Goal: Contribute content: Add original content to the website for others to see

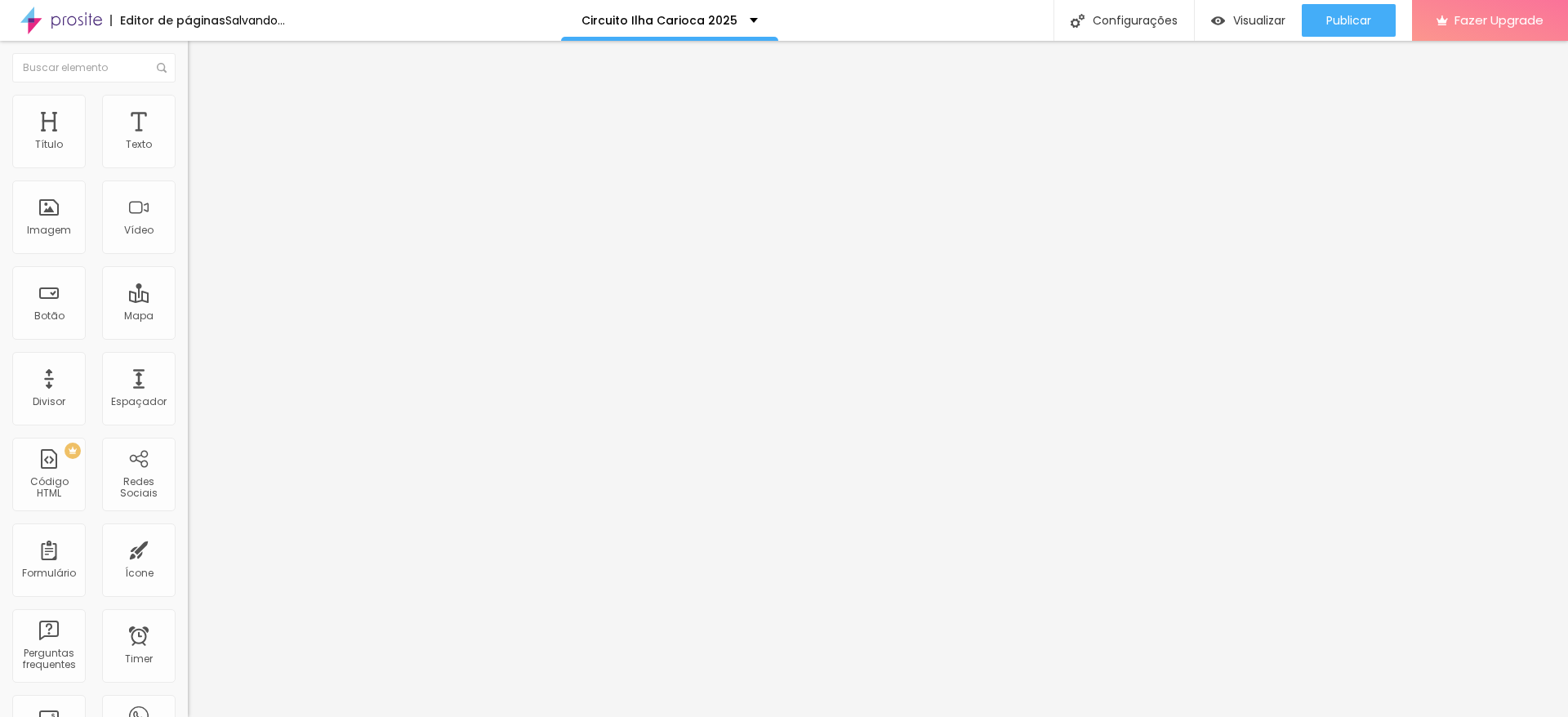
click at [188, 140] on span "Trocar imagem" at bounding box center [233, 134] width 89 height 14
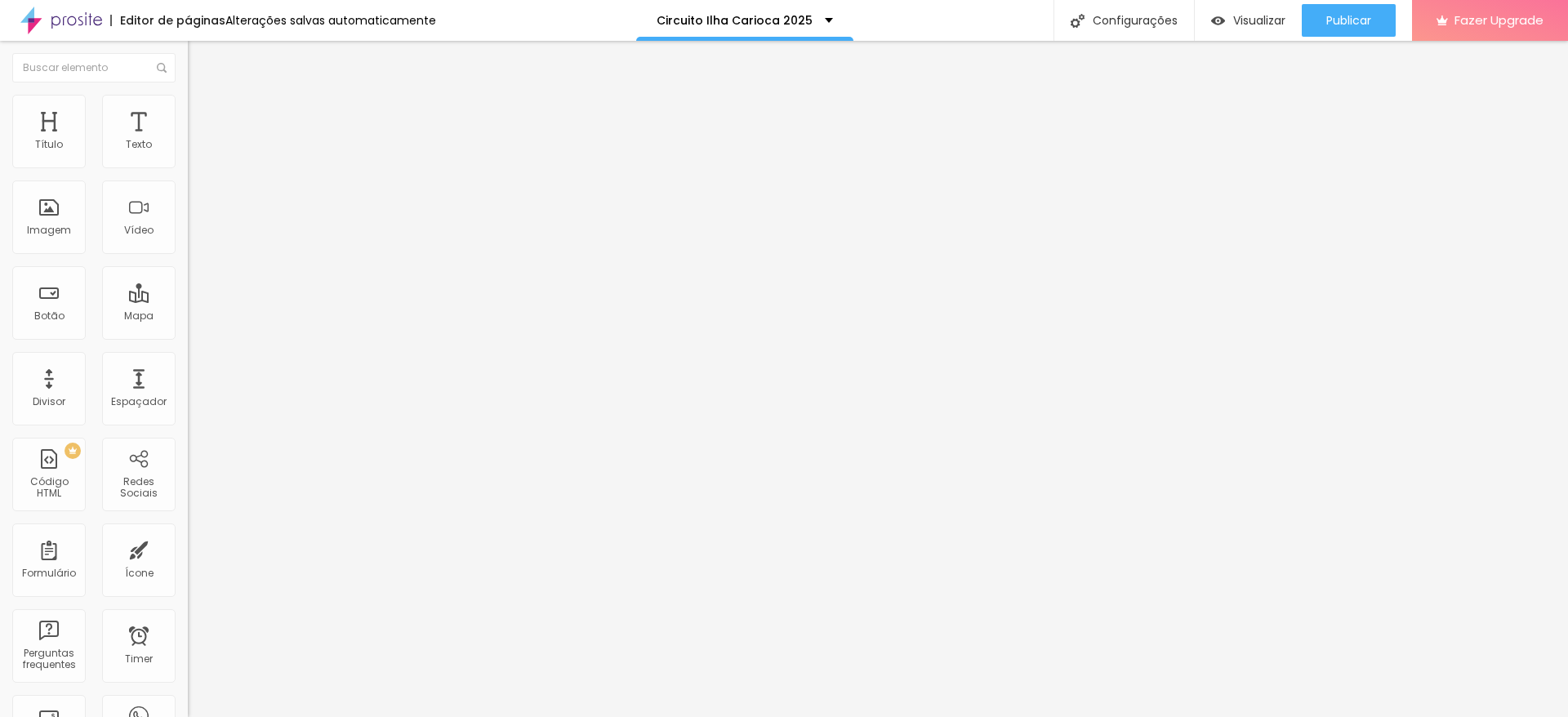
click at [188, 140] on span "Trocar imagem" at bounding box center [233, 134] width 89 height 14
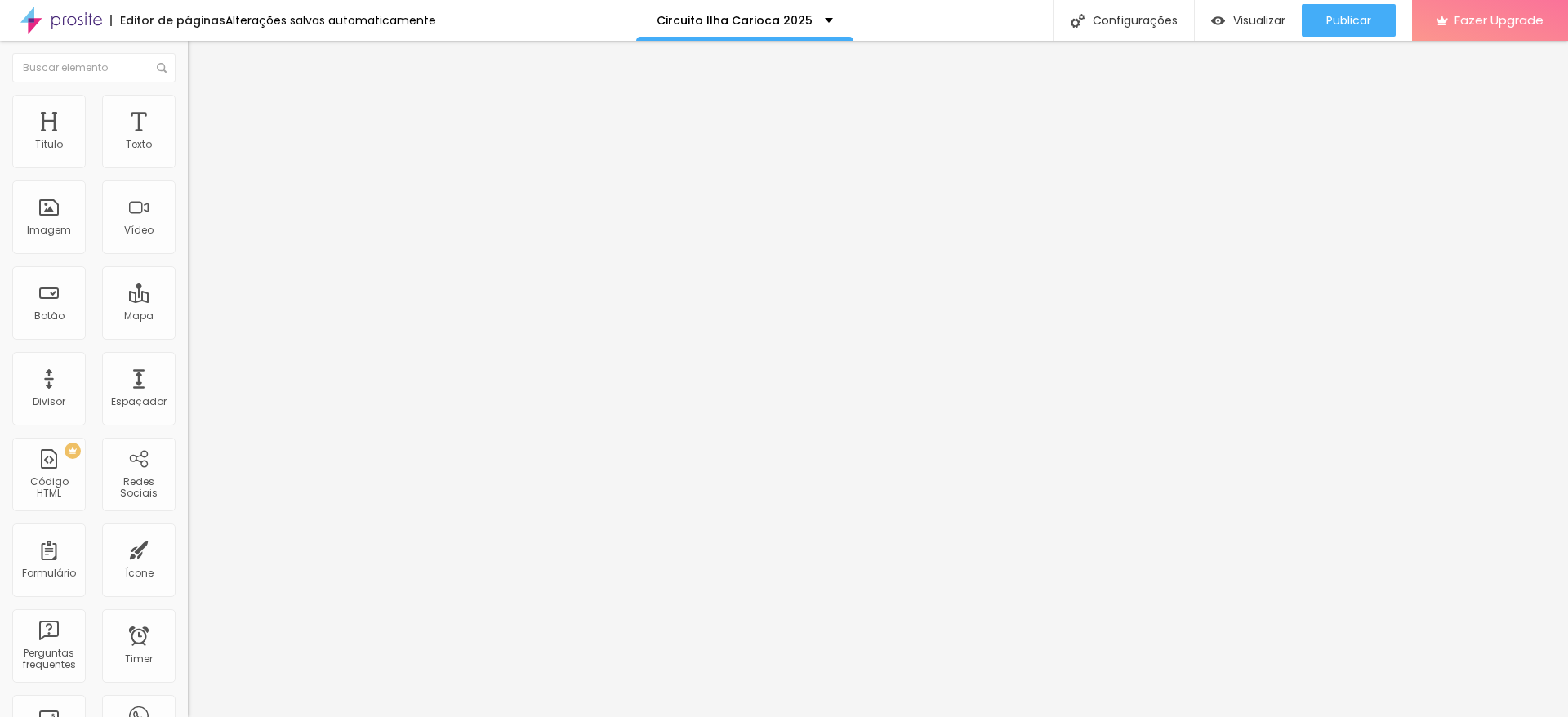
click at [281, 717] on div at bounding box center [784, 727] width 1568 height 0
click at [188, 140] on span "Trocar imagem" at bounding box center [233, 134] width 89 height 14
click at [188, 575] on div "Editar Imagem Conteúdo Estilo Avançado Trocar imagem Descrição da imagem (Alt) …" at bounding box center [282, 378] width 188 height 676
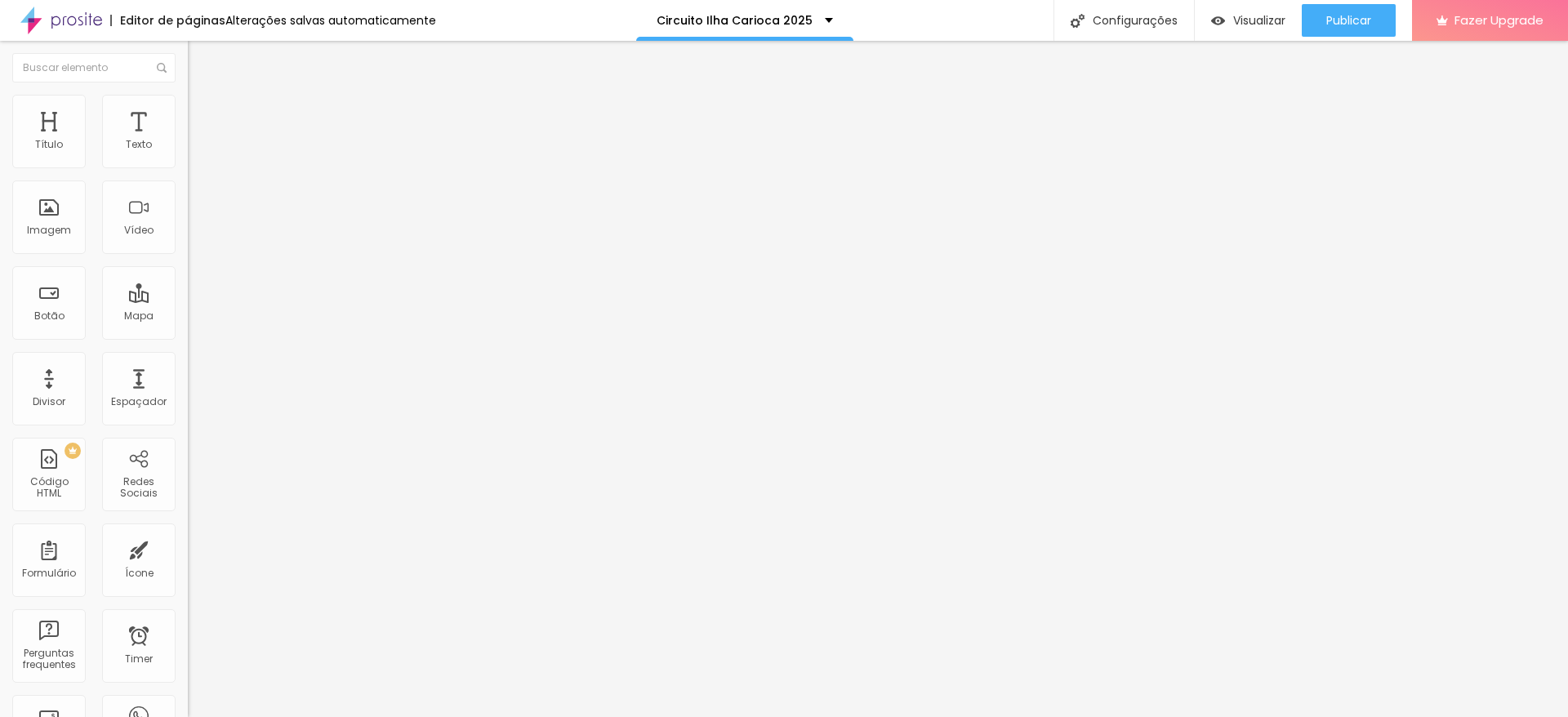
click at [200, 60] on img "button" at bounding box center [206, 60] width 13 height 13
drag, startPoint x: 89, startPoint y: 180, endPoint x: 0, endPoint y: 195, distance: 90.3
click at [188, 195] on div "Texto Click me Alinhamento [GEOGRAPHIC_DATA] Link URL https:// Abrir em uma nov…" at bounding box center [282, 246] width 188 height 238
type input "Fotop"
drag, startPoint x: 98, startPoint y: 186, endPoint x: 0, endPoint y: 203, distance: 99.5
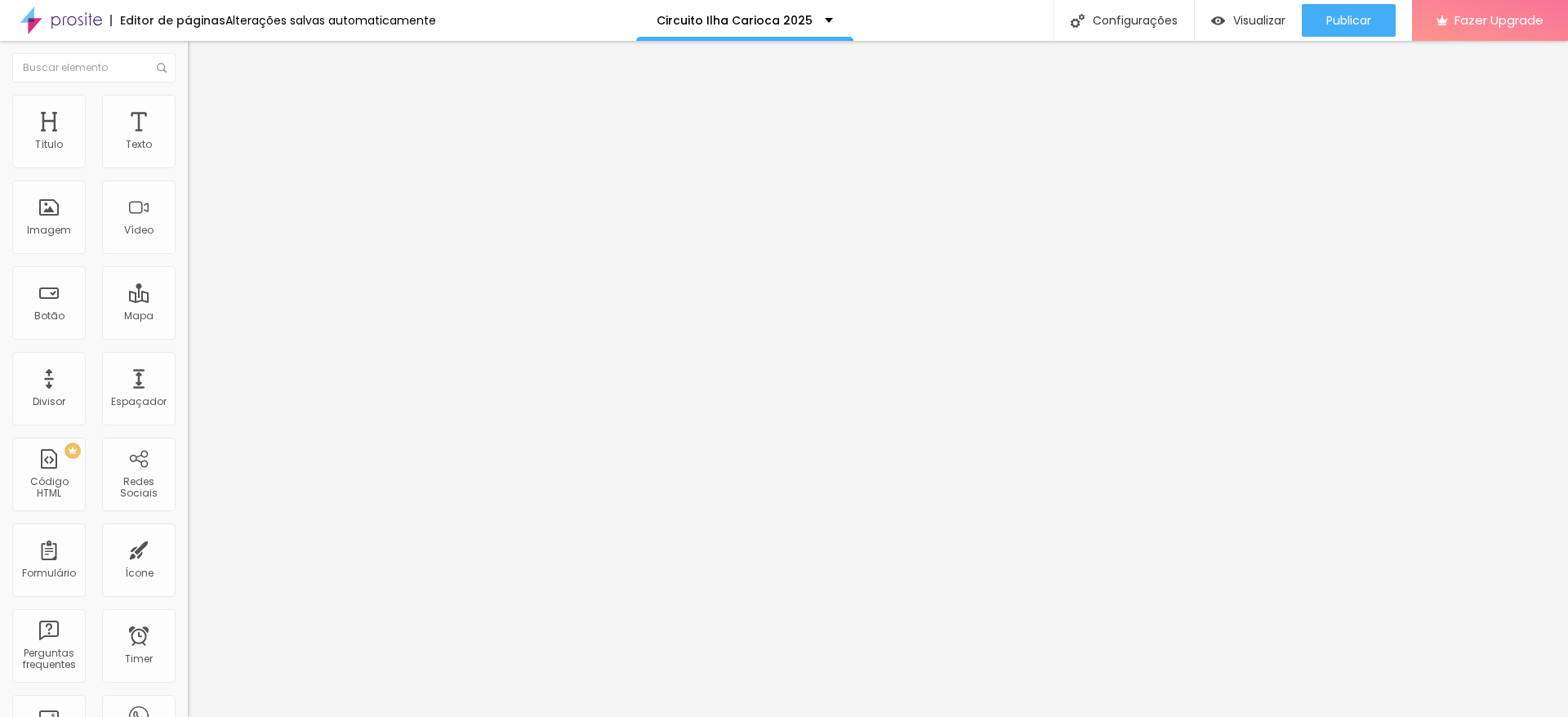
click at [188, 203] on div "Texto Click me Alinhamento [GEOGRAPHIC_DATA] Link URL https:// Abrir em uma nov…" at bounding box center [282, 246] width 188 height 238
type input "Banlek"
drag, startPoint x: 105, startPoint y: 334, endPoint x: 0, endPoint y: 351, distance: 106.4
click at [188, 351] on div "Texto Fotop Alinhamento [GEOGRAPHIC_DATA] Link URL https:// Abrir em uma nova a…" at bounding box center [282, 246] width 188 height 238
paste input "[DOMAIN_NAME][URL]"
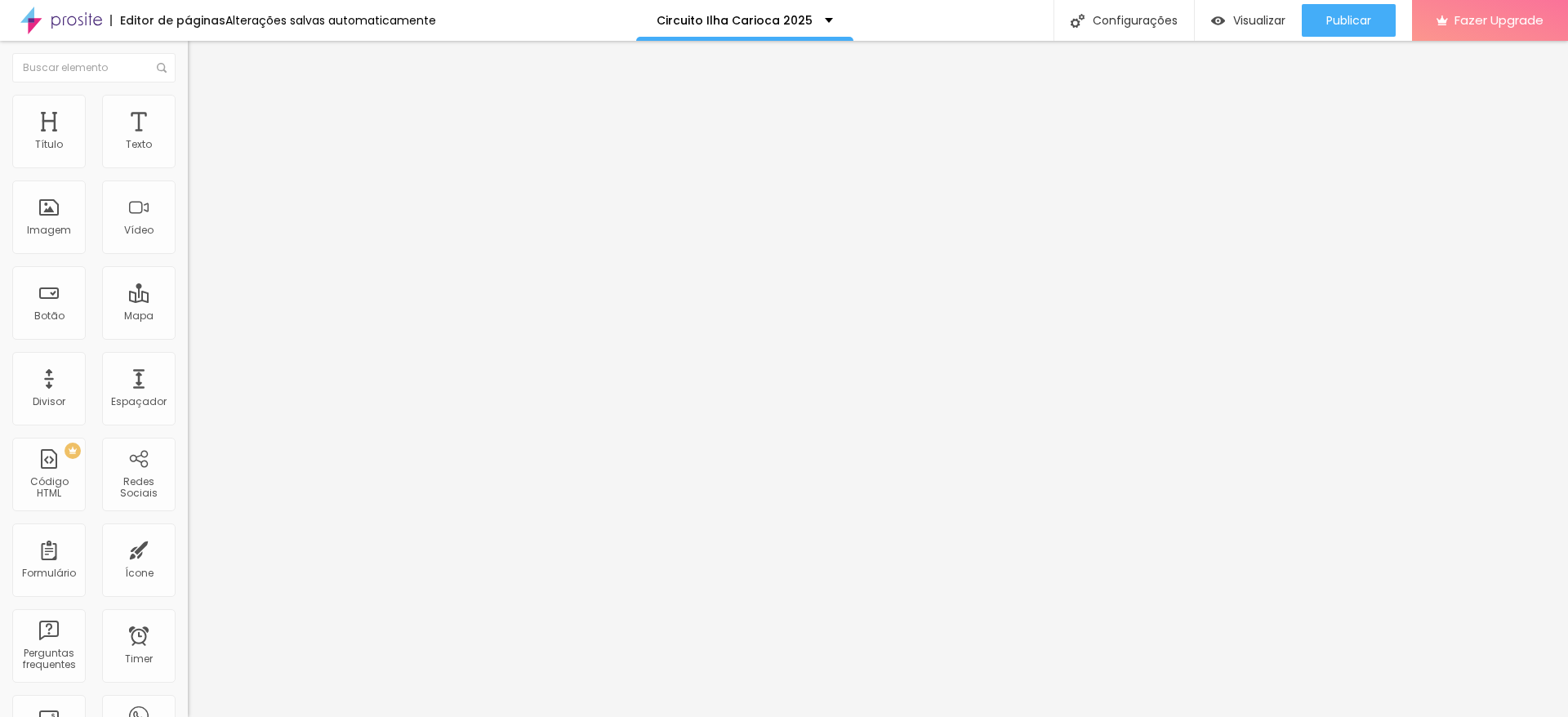
scroll to position [0, 119]
type input "[URL][DOMAIN_NAME]"
drag, startPoint x: 70, startPoint y: 343, endPoint x: 0, endPoint y: 326, distance: 72.0
click at [188, 326] on div "Texto Banlek Alinhamento [GEOGRAPHIC_DATA] Link URL https:// Abrir em uma nova …" at bounding box center [282, 246] width 188 height 238
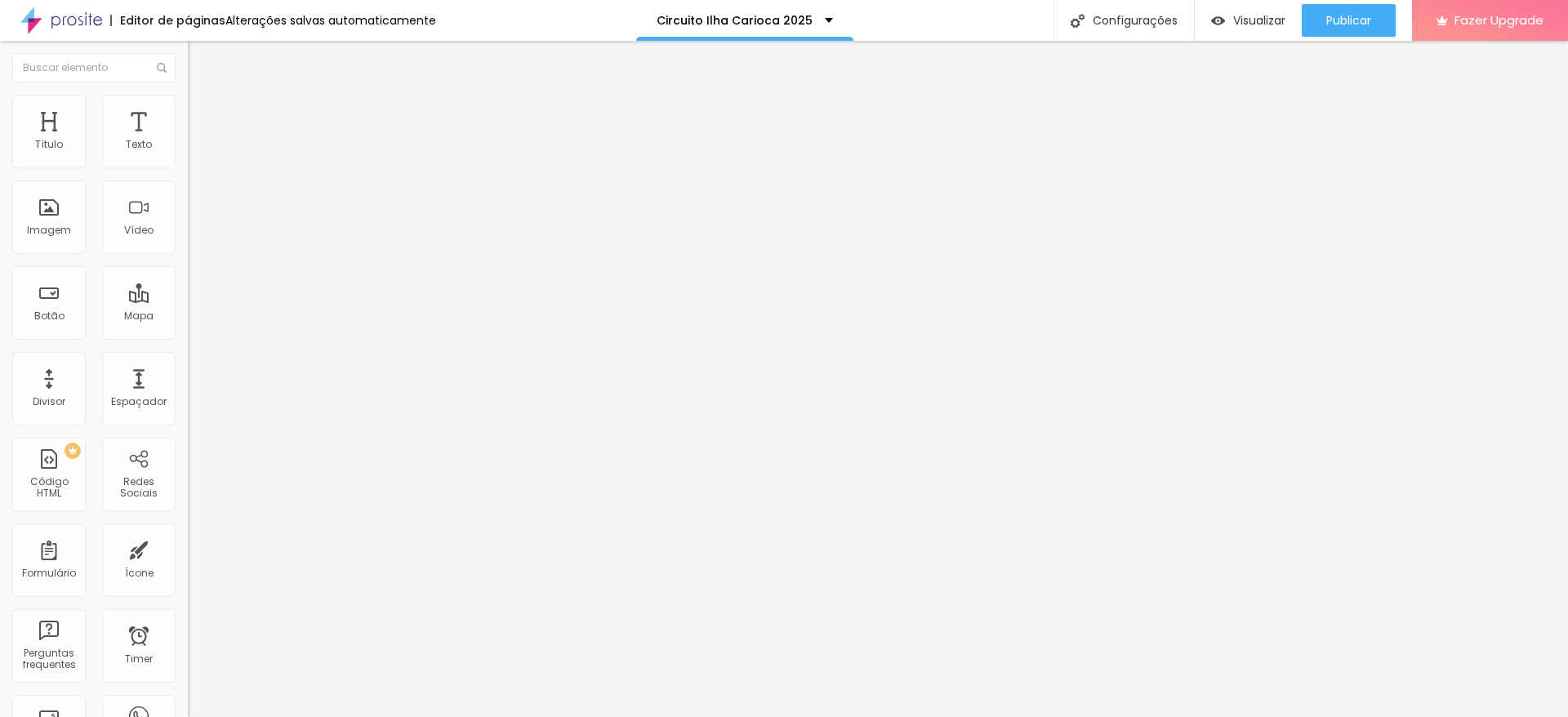
paste input "[DOMAIN_NAME][URL]"
type input "[URL][DOMAIN_NAME]"
click at [1350, 22] on span "Publicar" at bounding box center [1349, 20] width 45 height 13
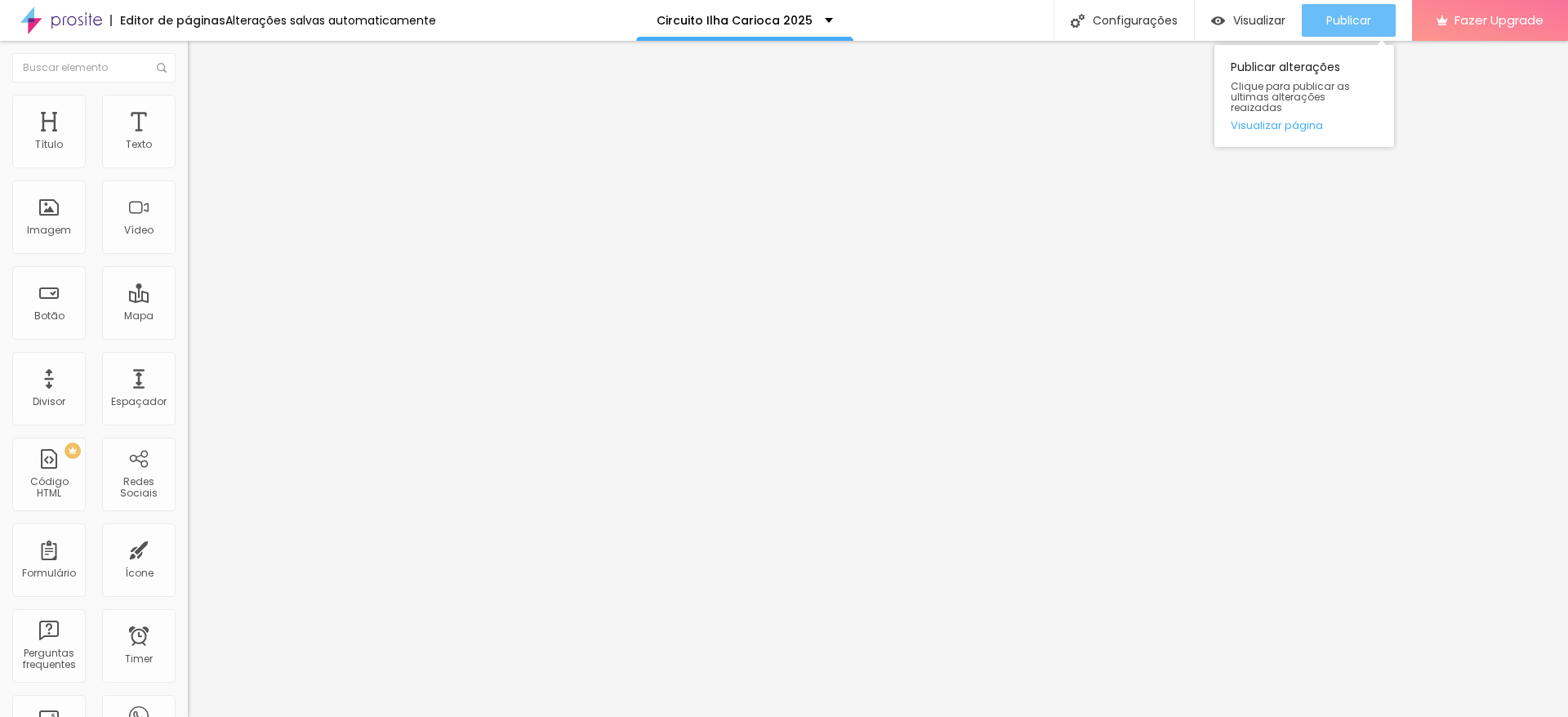
click at [1331, 23] on span "Publicar" at bounding box center [1349, 20] width 45 height 13
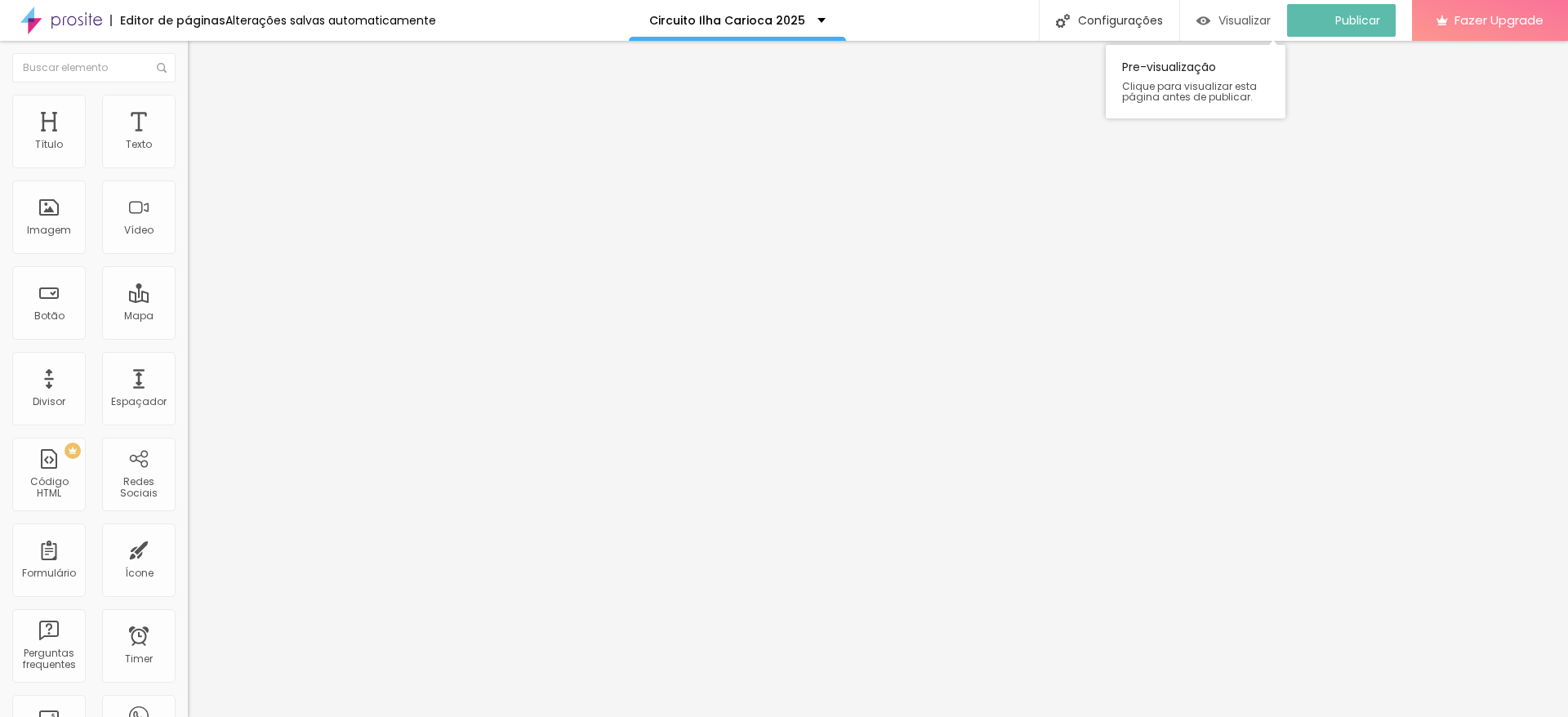
click at [1252, 19] on span "Visualizar" at bounding box center [1244, 20] width 52 height 13
click at [188, 140] on span "Trocar imagem" at bounding box center [233, 134] width 89 height 14
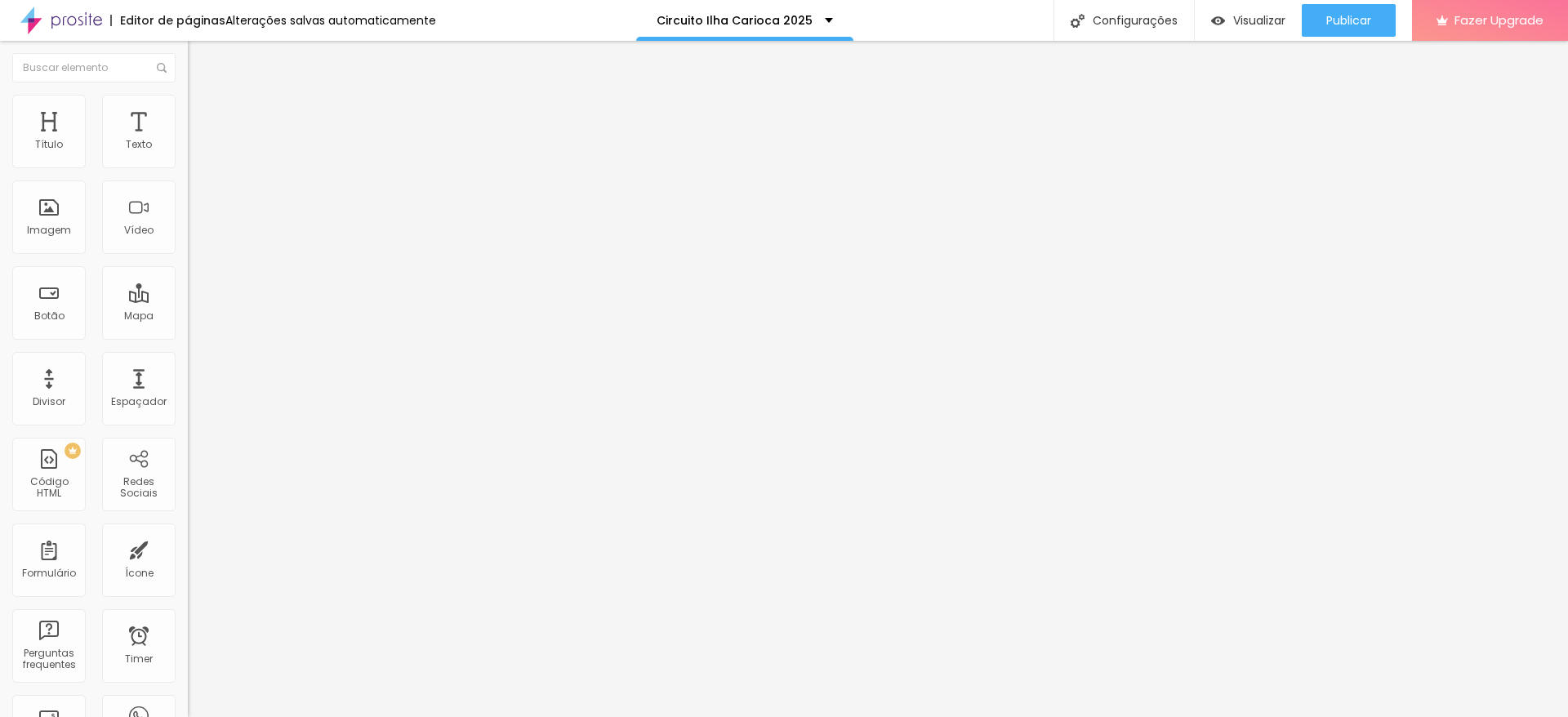
paste input "[URL][DOMAIN_NAME]"
type input "[URL][DOMAIN_NAME]"
paste input "[URL][DOMAIN_NAME]"
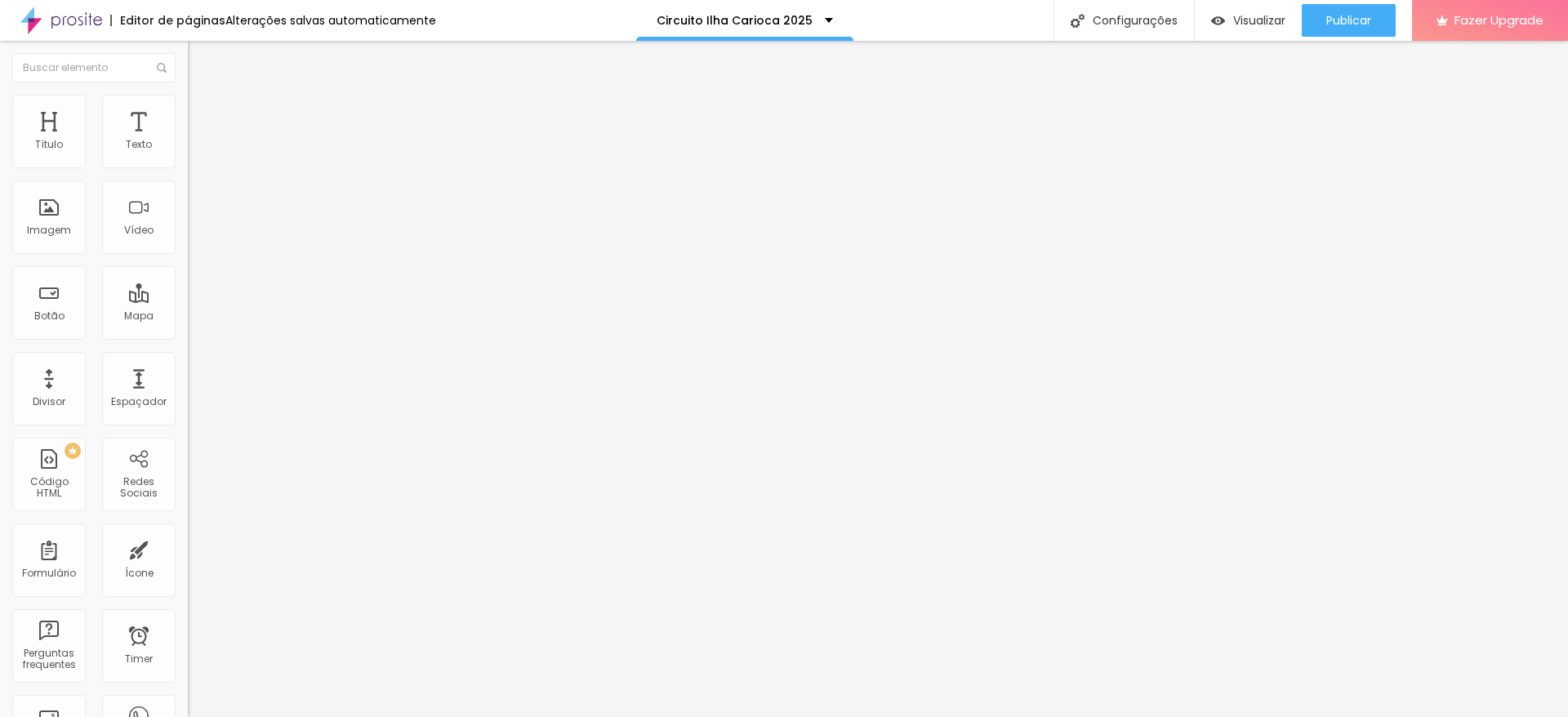
scroll to position [0, 326]
type input "[URL][DOMAIN_NAME]"
click at [188, 140] on span "Trocar imagem" at bounding box center [233, 134] width 89 height 14
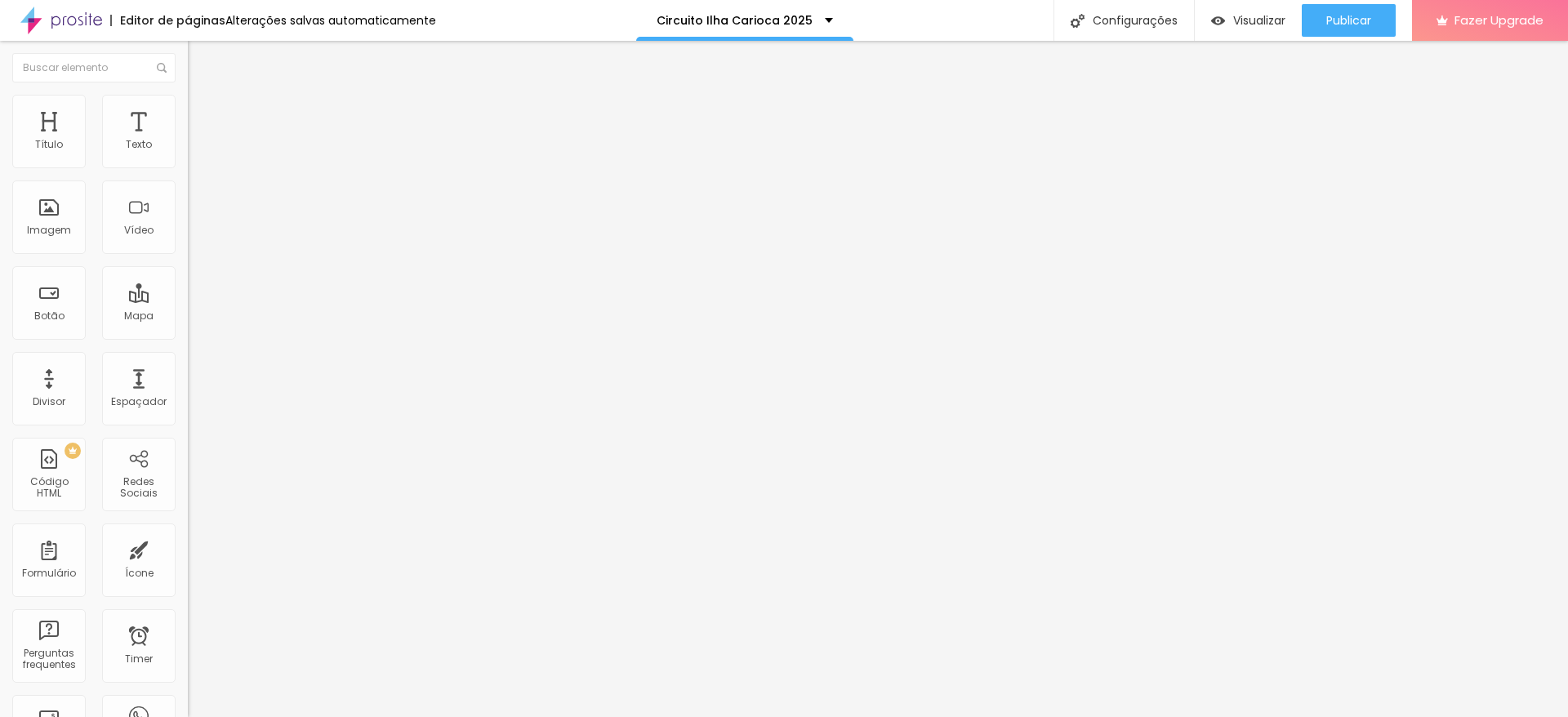
drag, startPoint x: 164, startPoint y: 344, endPoint x: 0, endPoint y: 349, distance: 164.1
click at [188, 349] on div "Texto Banlek Alinhamento [GEOGRAPHIC_DATA] Link URL [URL][DOMAIN_NAME] Abrir em…" at bounding box center [282, 246] width 188 height 238
type input "r/album/11c71d-circuito-moove-[GEOGRAPHIC_DATA]-[GEOGRAPHIC_DATA]-1-etapa-[GEOG…"
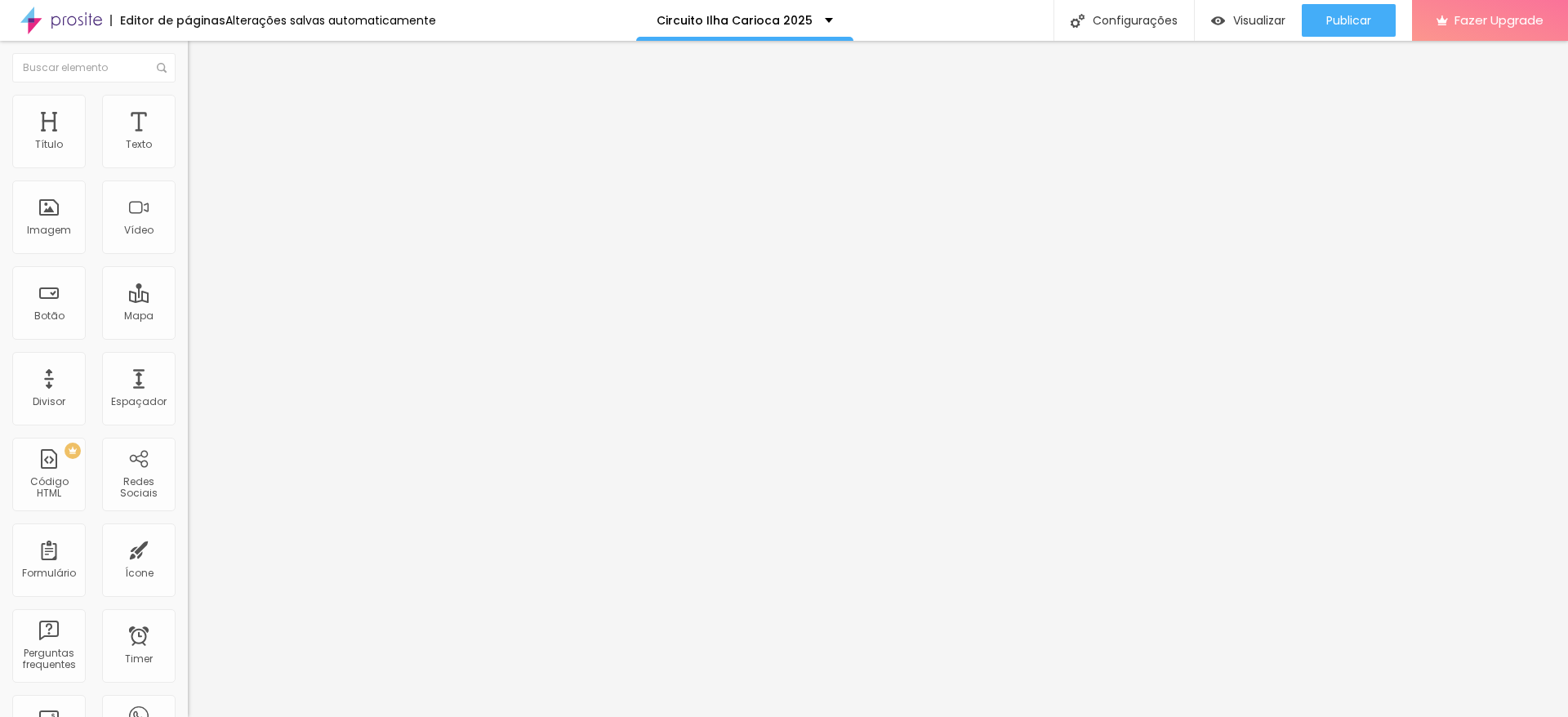
paste input "[URL][DOMAIN_NAME]"
type input "[URL][DOMAIN_NAME]"
type input "h"
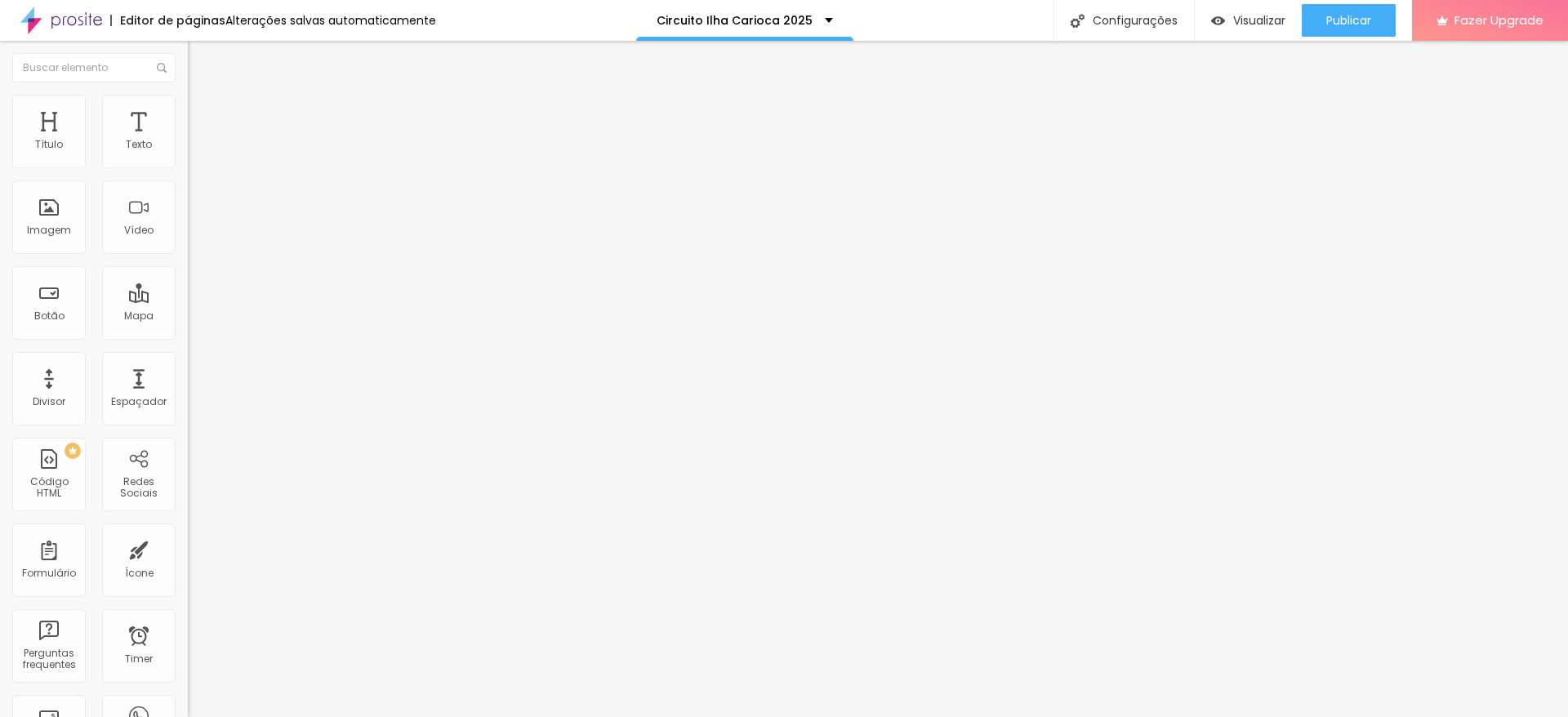
scroll to position [0, 0]
paste input "[URL][DOMAIN_NAME]"
type input "[URL][DOMAIN_NAME]"
click at [1342, 15] on span "Publicar" at bounding box center [1349, 20] width 45 height 13
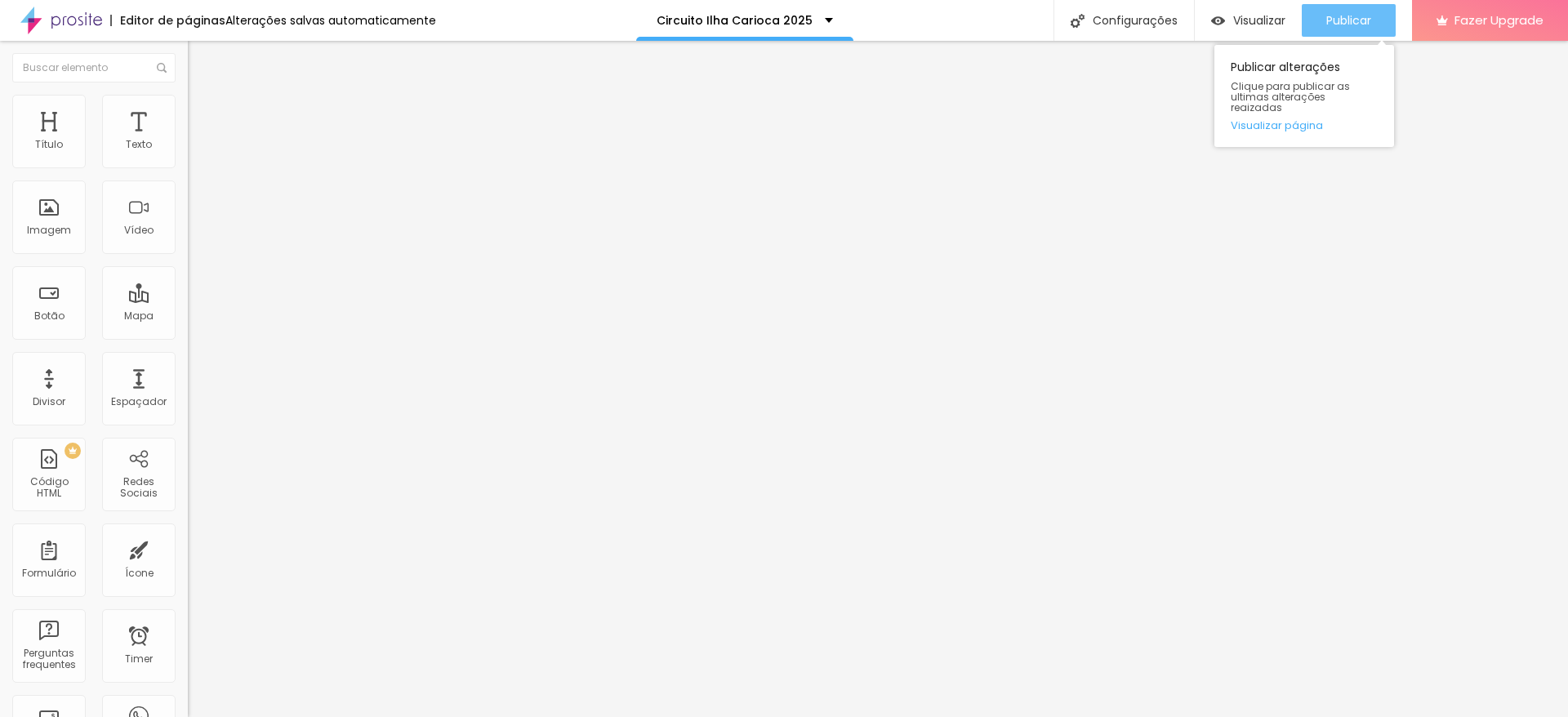
click at [1359, 20] on span "Publicar" at bounding box center [1349, 20] width 45 height 13
